Goal: Task Accomplishment & Management: Use online tool/utility

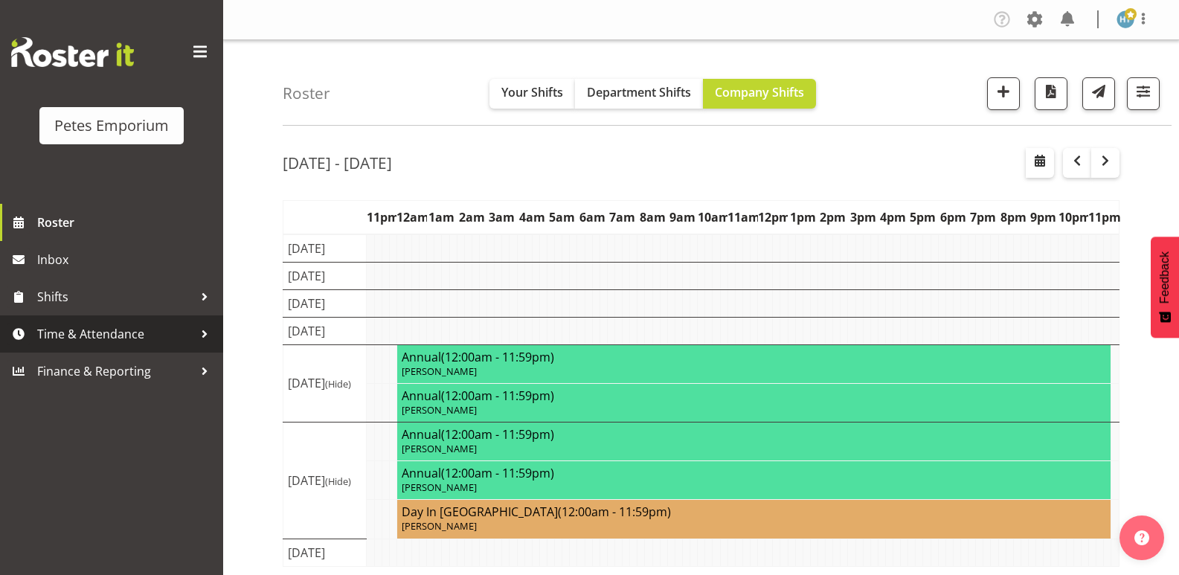
click at [80, 338] on span "Time & Attendance" at bounding box center [115, 334] width 156 height 22
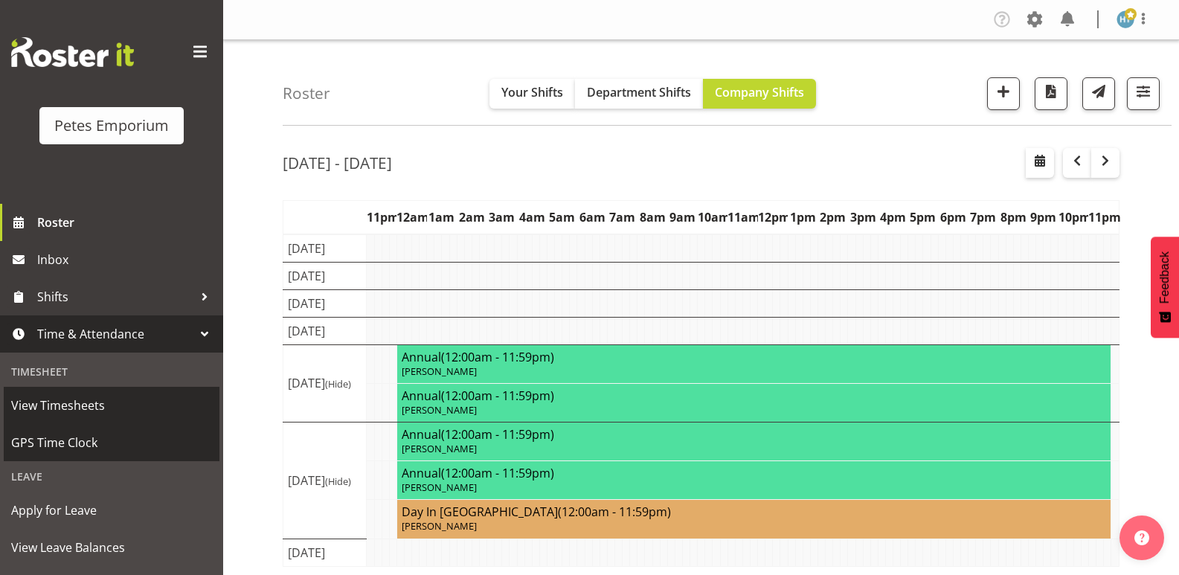
click at [60, 439] on span "GPS Time Clock" at bounding box center [111, 443] width 201 height 22
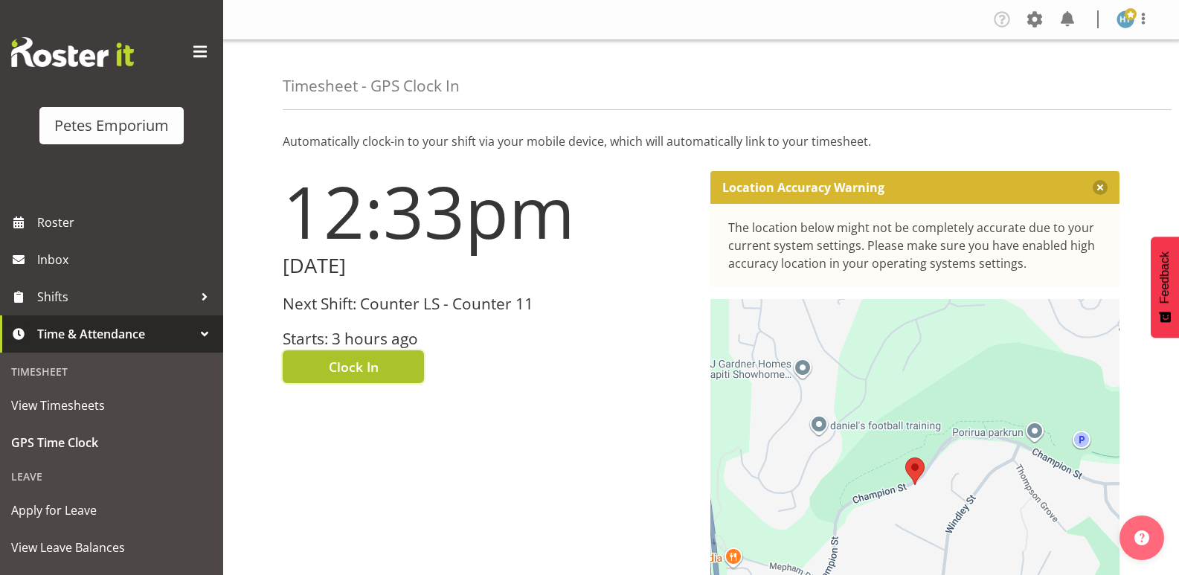
click at [365, 356] on button "Clock In" at bounding box center [353, 366] width 141 height 33
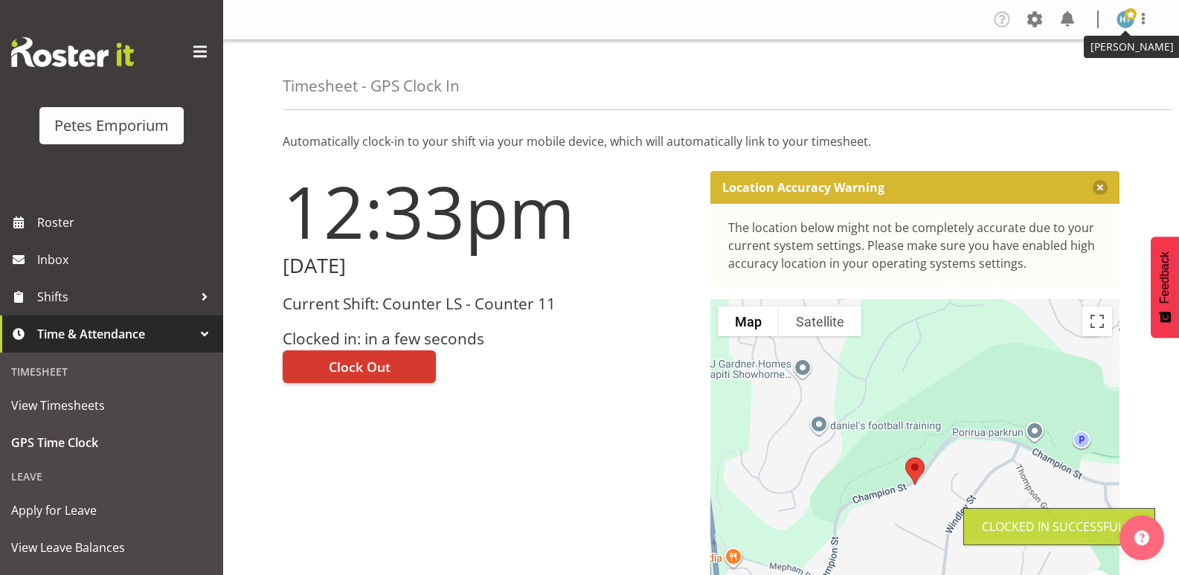
click at [1122, 17] on img at bounding box center [1126, 19] width 18 height 18
click at [1068, 76] on link "Log Out" at bounding box center [1081, 78] width 143 height 27
